Goal: Contribute content

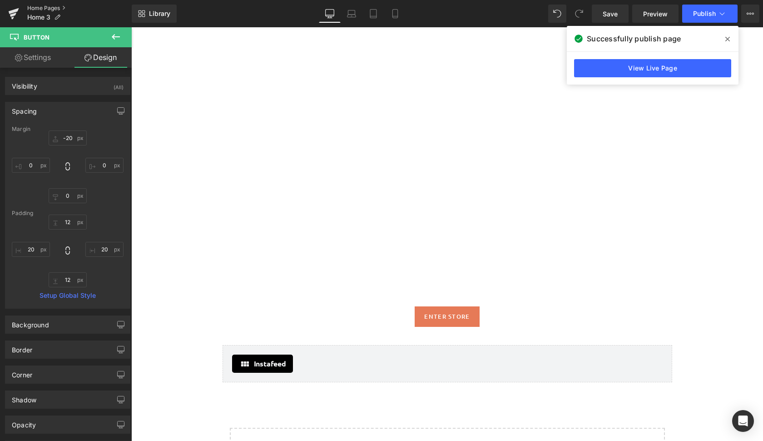
click at [50, 7] on link "Home Pages" at bounding box center [79, 8] width 104 height 7
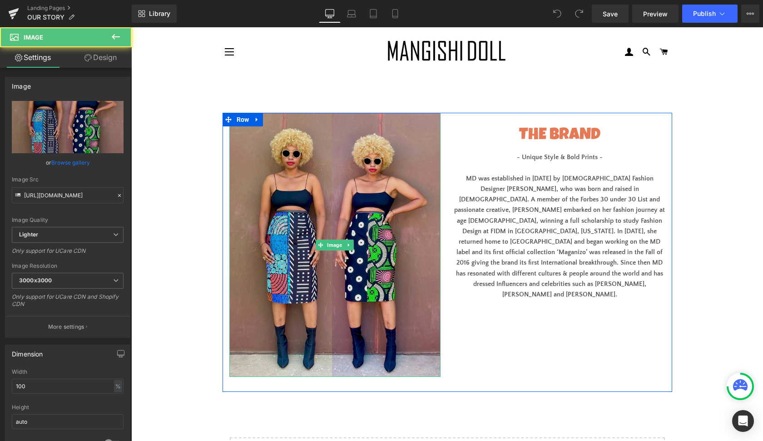
click at [422, 289] on img at bounding box center [334, 245] width 211 height 264
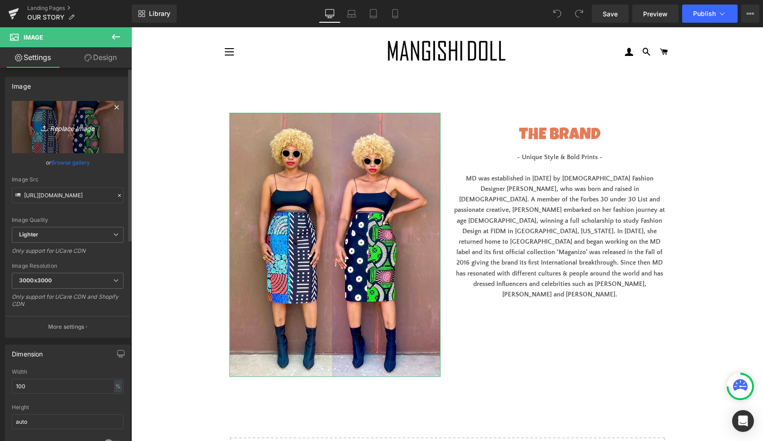
click at [68, 126] on icon "Replace Image" at bounding box center [67, 126] width 73 height 11
type input "C:\fakepath\BE829E2F-CE9D-4883-8171-DFD3A410CBA3.jpg"
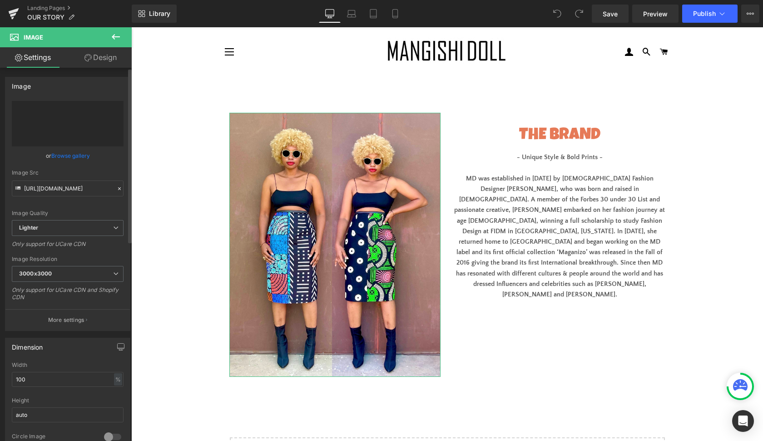
type input "https://ucarecdn.com/c40d43ba-54fc-457f-ae41-16eb93dbb10a/-/format/auto/-/previ…"
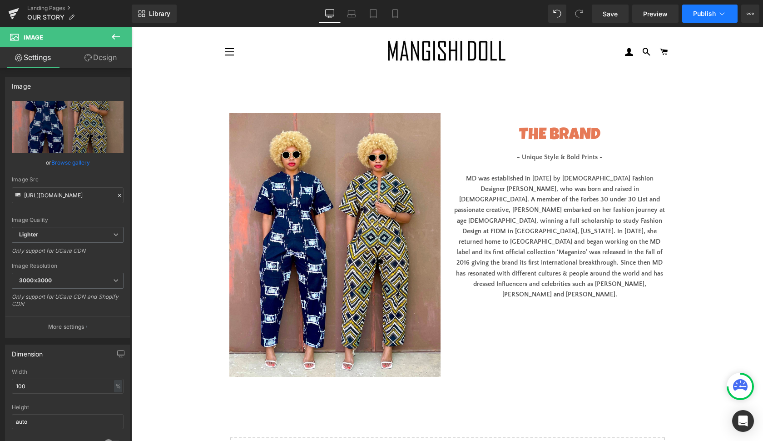
click at [700, 15] on span "Publish" at bounding box center [704, 13] width 23 height 7
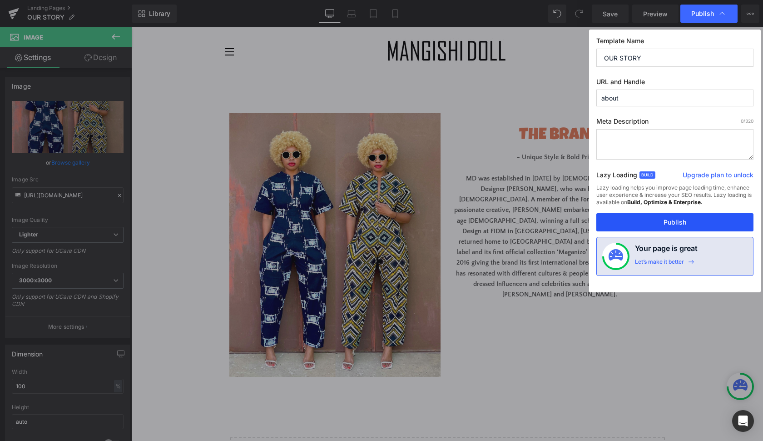
click at [668, 224] on button "Publish" at bounding box center [675, 222] width 157 height 18
